Goal: Register for event/course

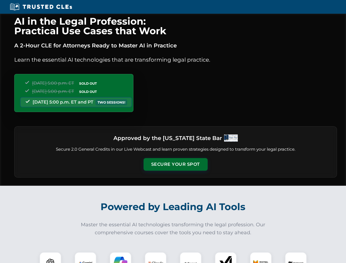
click at [175, 164] on button "Secure Your Spot" at bounding box center [175, 164] width 64 height 13
click at [50, 257] on img at bounding box center [50, 263] width 16 height 16
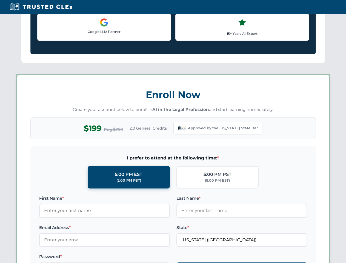
click at [120, 257] on label "Password *" at bounding box center [104, 256] width 131 height 7
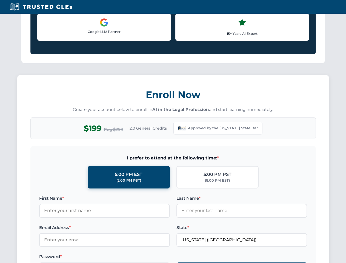
scroll to position [533, 0]
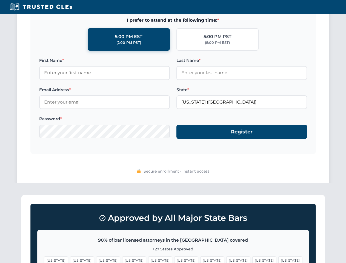
click at [252, 257] on span "[US_STATE]" at bounding box center [264, 260] width 24 height 8
